Goal: Information Seeking & Learning: Learn about a topic

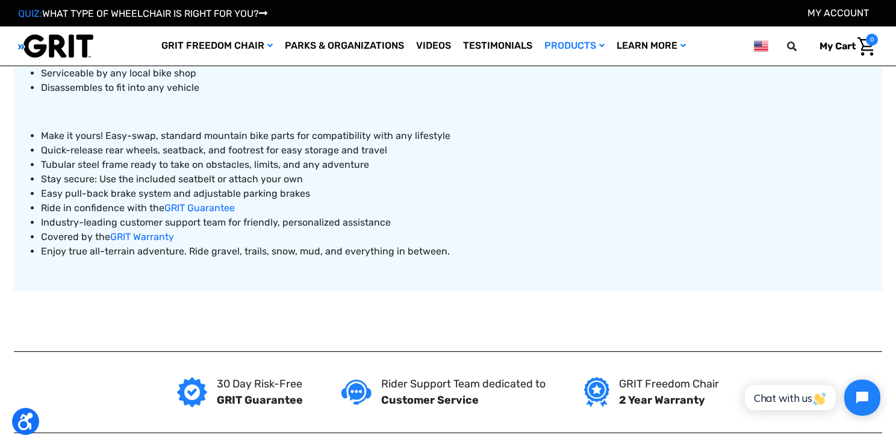
scroll to position [725, 0]
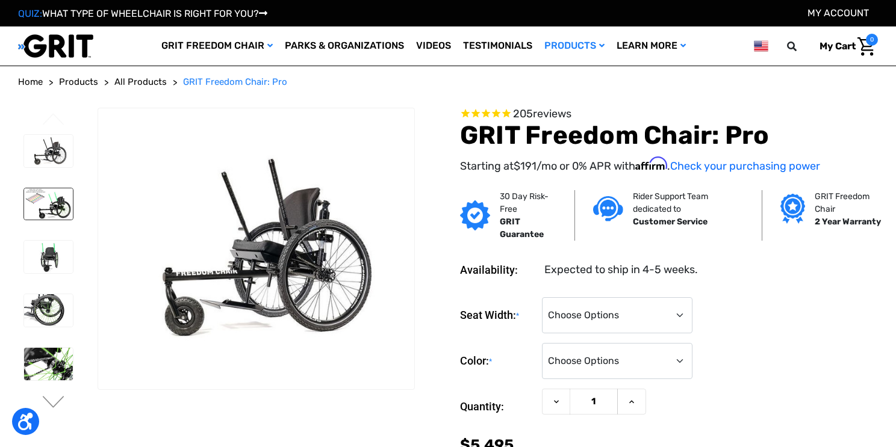
click at [56, 200] on img at bounding box center [48, 203] width 49 height 31
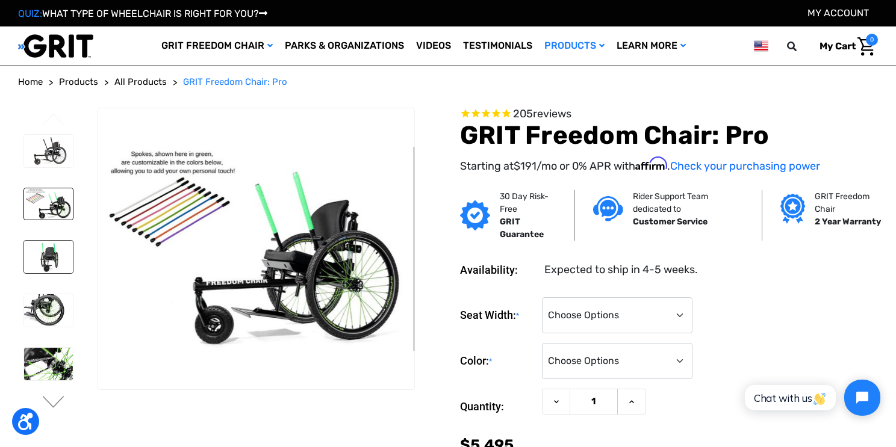
click at [43, 255] on img at bounding box center [48, 257] width 49 height 33
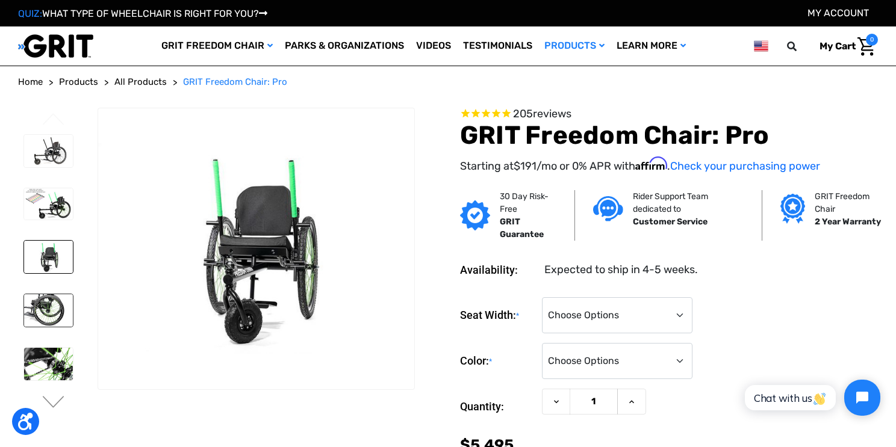
click at [53, 311] on img at bounding box center [48, 310] width 49 height 33
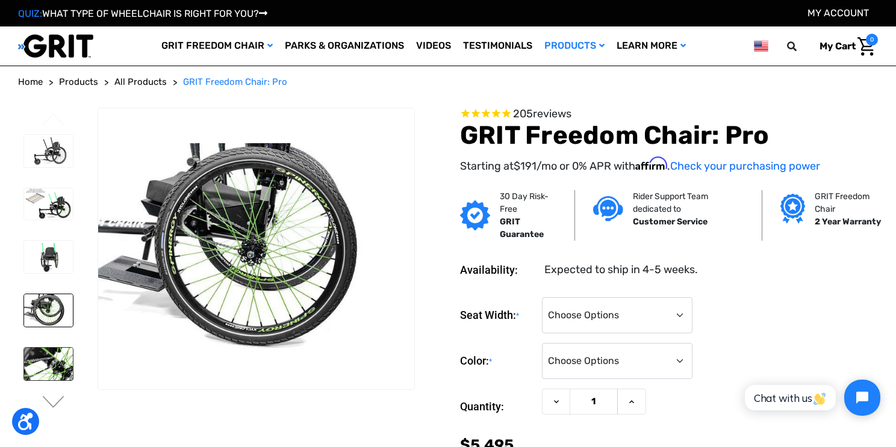
click at [42, 361] on img at bounding box center [48, 364] width 49 height 33
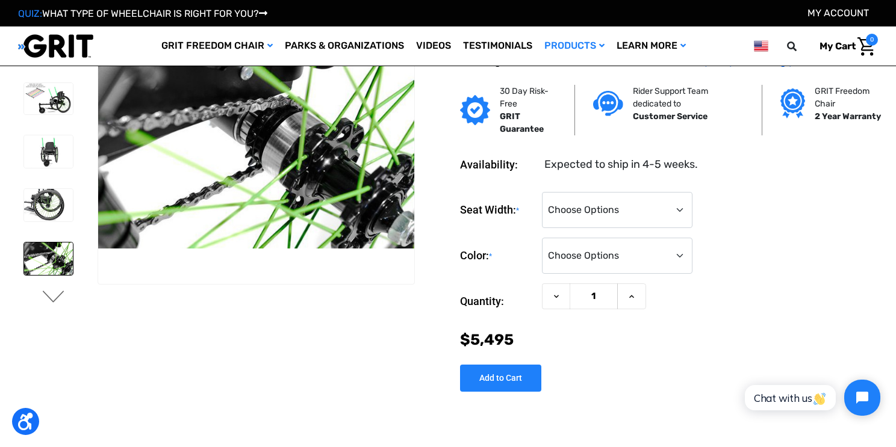
scroll to position [40, 0]
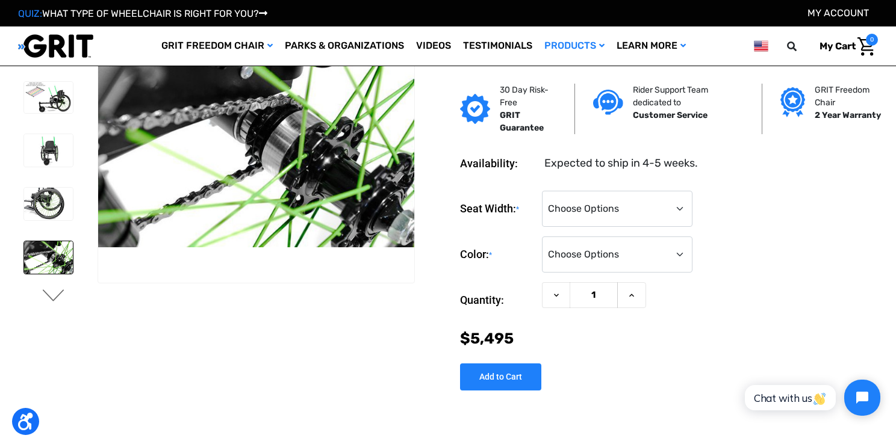
click at [49, 300] on button "Next" at bounding box center [53, 297] width 25 height 14
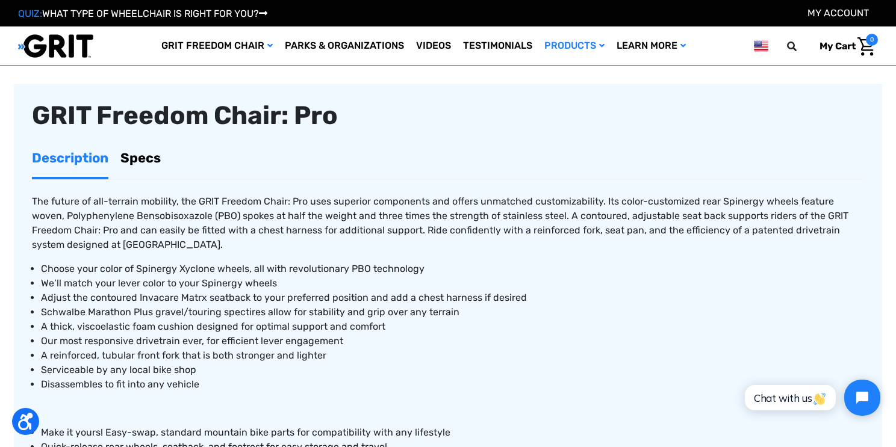
scroll to position [411, 0]
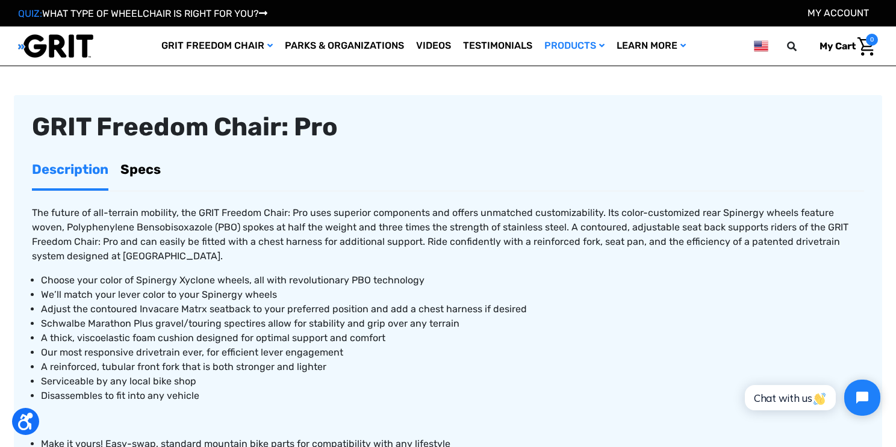
click at [150, 169] on link "Specs" at bounding box center [140, 170] width 40 height 38
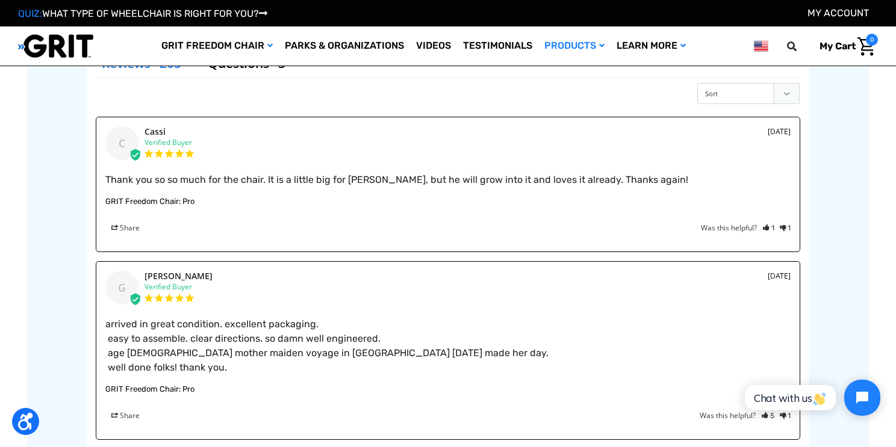
scroll to position [1929, 0]
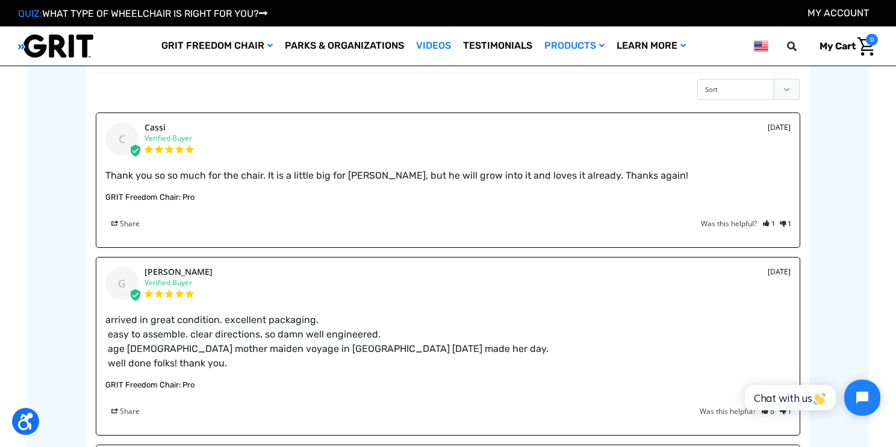
click at [432, 49] on link "Videos" at bounding box center [433, 45] width 47 height 39
